Goal: Use online tool/utility: Utilize a website feature to perform a specific function

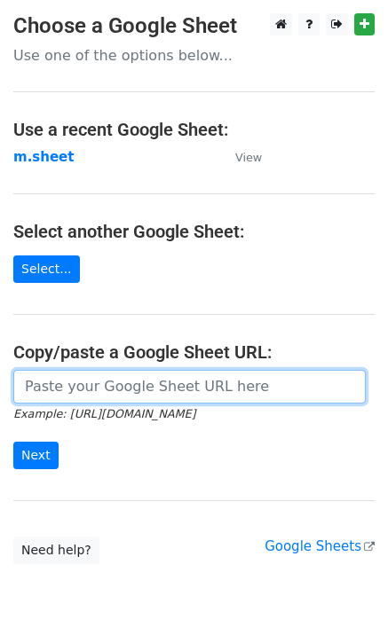
click at [69, 387] on input "url" at bounding box center [189, 387] width 352 height 34
type input "[URL][DOMAIN_NAME]"
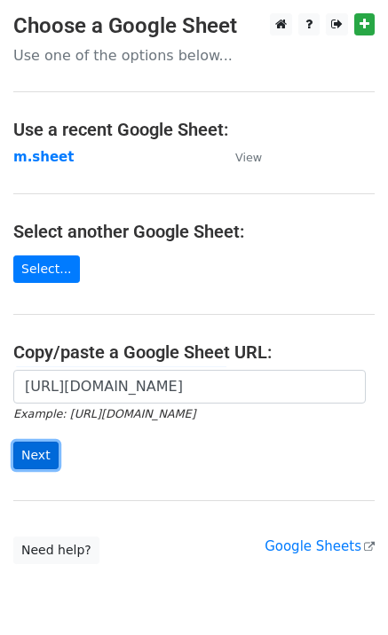
click at [25, 459] on input "Next" at bounding box center [35, 456] width 45 height 28
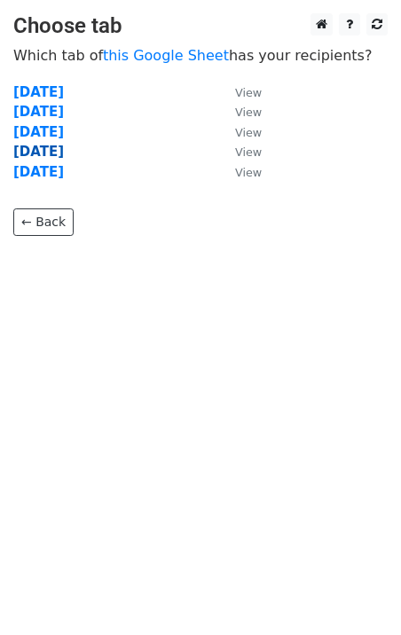
click at [51, 157] on strong "[DATE]" at bounding box center [38, 152] width 51 height 16
